Goal: Go to known website: Access a specific website the user already knows

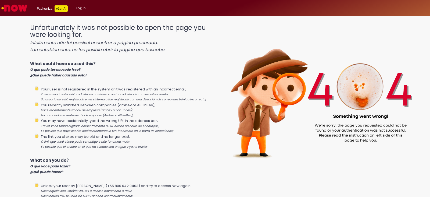
click at [80, 10] on link "Log in" at bounding box center [81, 8] width 18 height 16
click at [21, 10] on img "Go to homepage" at bounding box center [15, 8] width 28 height 11
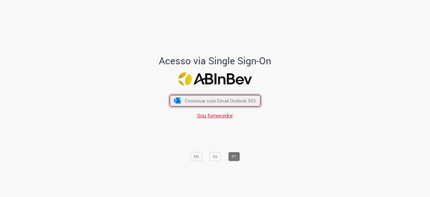
click at [225, 102] on span "Continuar com Email Outlook 365" at bounding box center [220, 100] width 71 height 6
